Goal: Task Accomplishment & Management: Manage account settings

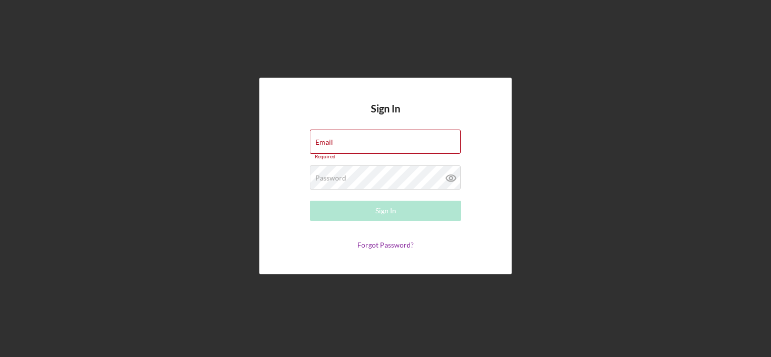
type input "[PERSON_NAME][EMAIL_ADDRESS][DOMAIN_NAME]"
click at [373, 305] on div "Sign In Email [PERSON_NAME][EMAIL_ADDRESS][DOMAIN_NAME] Required Password Requi…" at bounding box center [385, 176] width 761 height 352
